Goal: Task Accomplishment & Management: Use online tool/utility

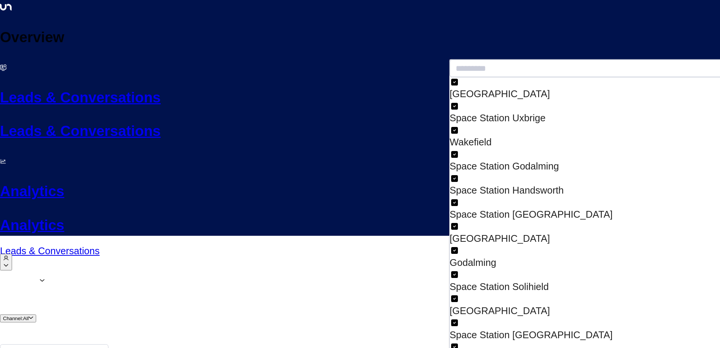
click at [493, 70] on input "text" at bounding box center [590, 68] width 282 height 18
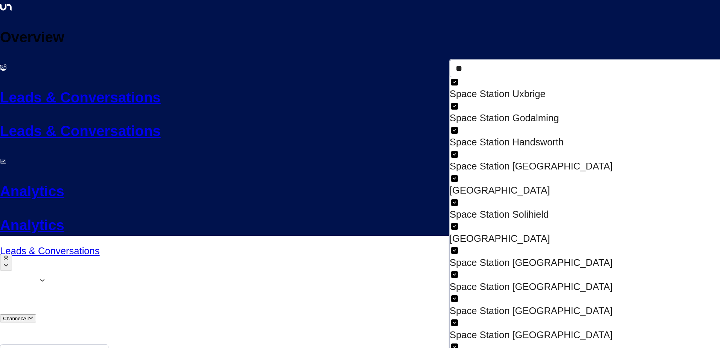
type input "*"
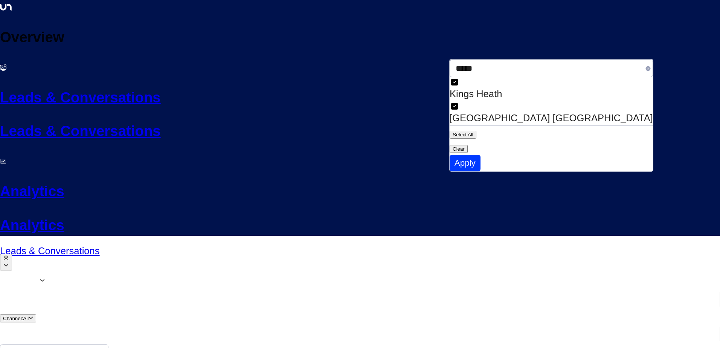
type input "*****"
click at [468, 145] on button "Clear" at bounding box center [458, 149] width 18 height 8
click at [476, 111] on div "[GEOGRAPHIC_DATA] [GEOGRAPHIC_DATA]" at bounding box center [550, 118] width 203 height 14
click at [480, 155] on button "Apply" at bounding box center [464, 163] width 31 height 17
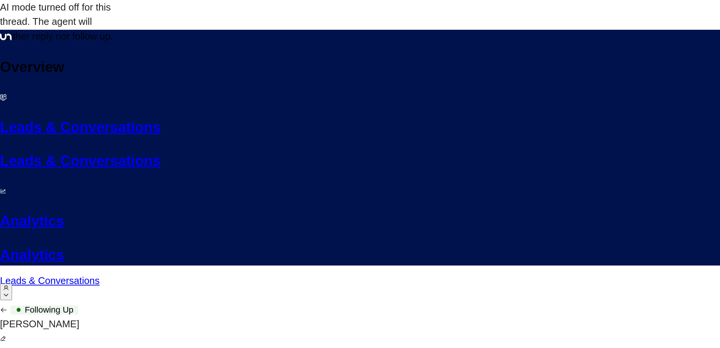
scroll to position [1257, 0]
click at [6, 307] on icon "button" at bounding box center [4, 309] width 6 height 5
